Goal: Find contact information: Find contact information

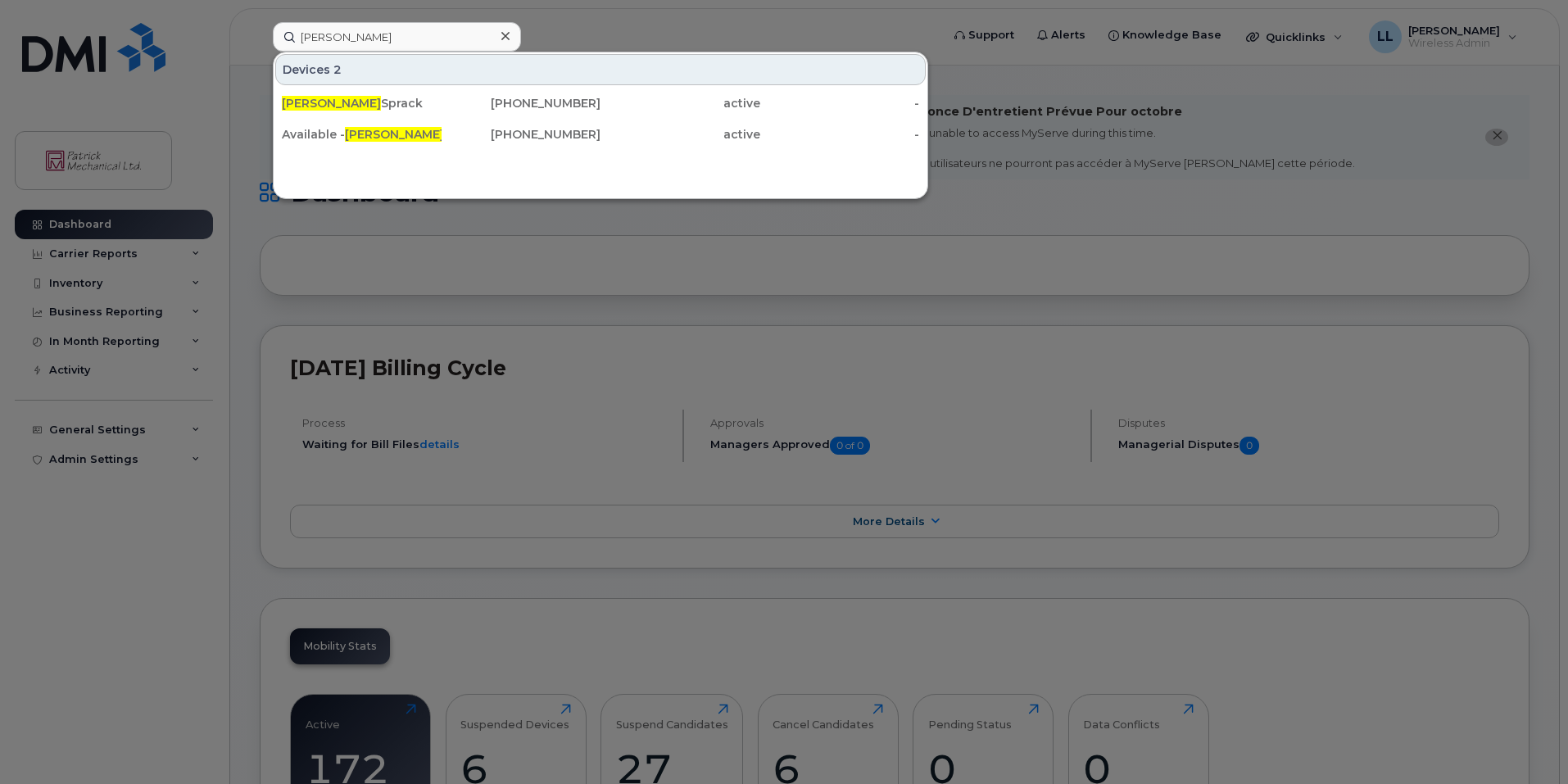
click at [434, 40] on input "scott" at bounding box center [397, 36] width 249 height 29
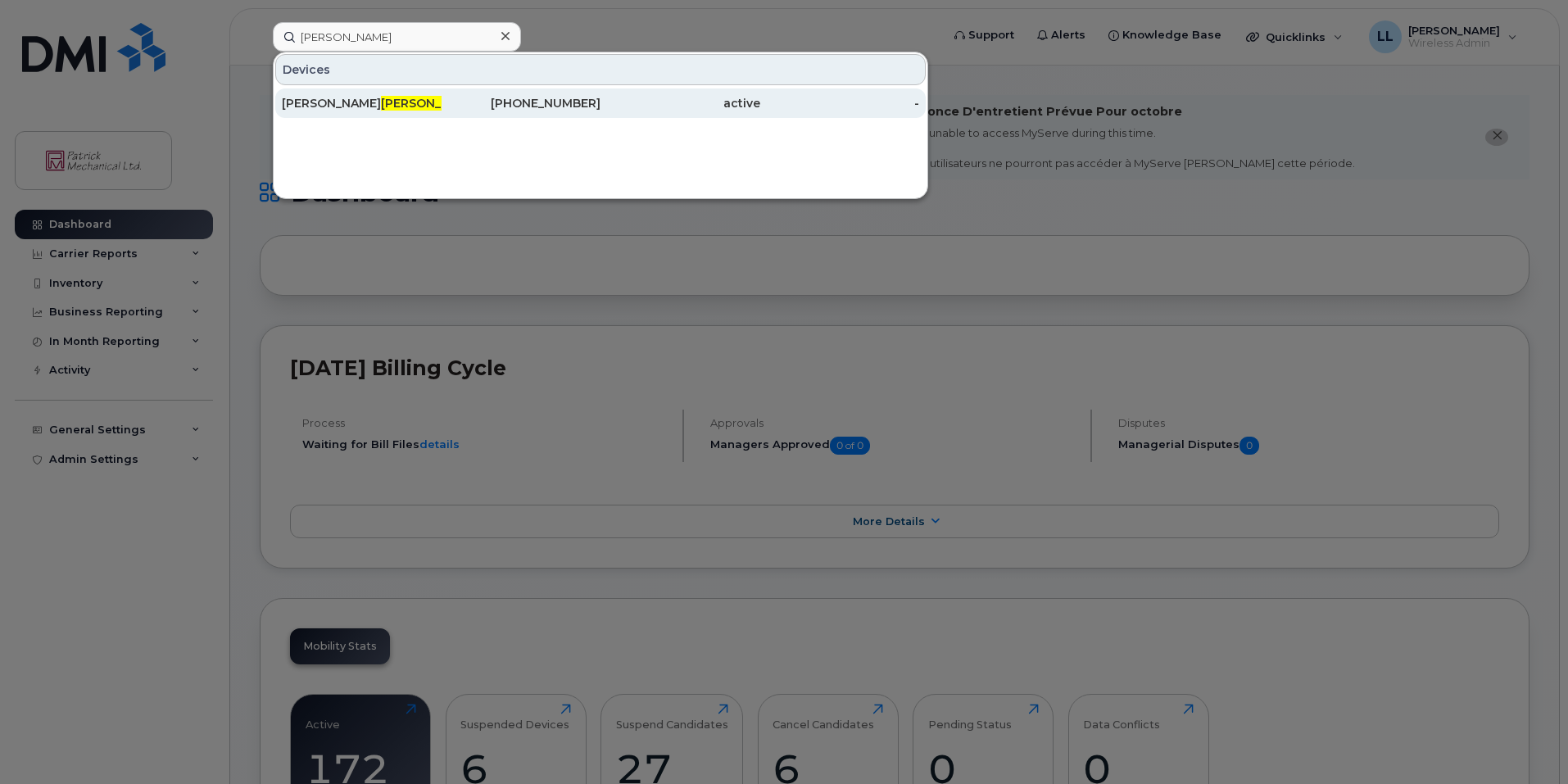
type input "tope"
click at [488, 109] on div "705-921-7375" at bounding box center [521, 103] width 160 height 16
